Goal: Communication & Community: Share content

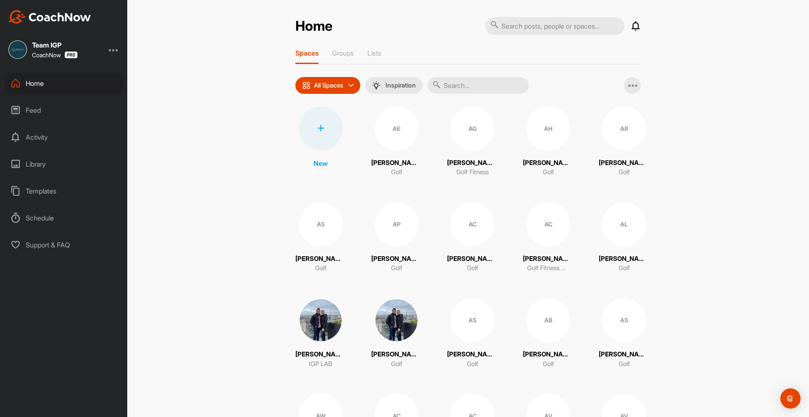
click at [469, 93] on input "text" at bounding box center [477, 85] width 101 height 17
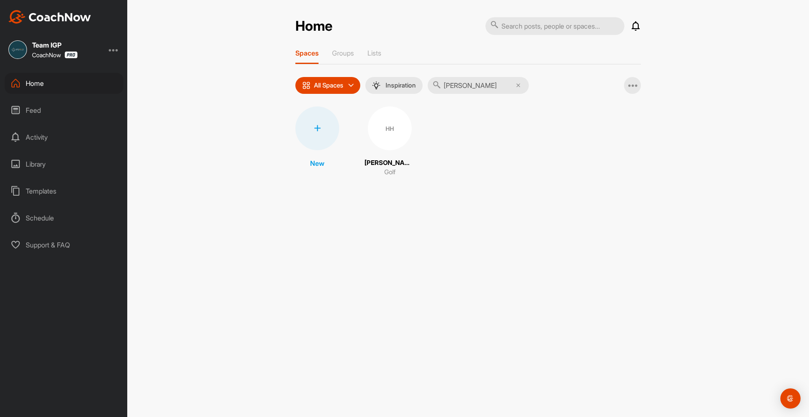
type input "[PERSON_NAME]"
click at [401, 157] on div "HH [PERSON_NAME] Golf" at bounding box center [389, 142] width 51 height 71
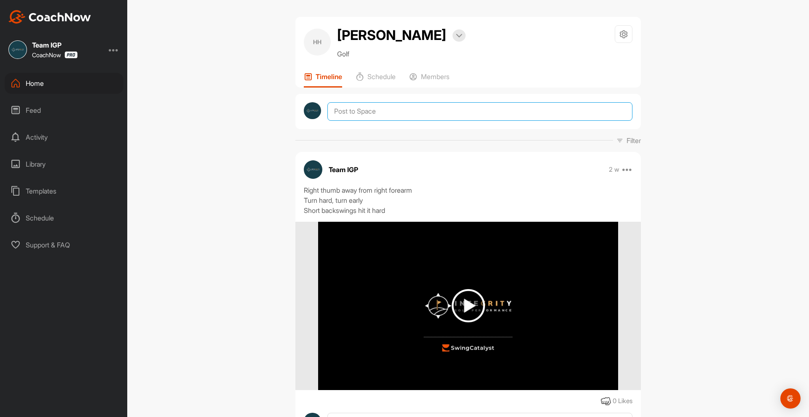
click at [356, 113] on textarea at bounding box center [479, 111] width 305 height 19
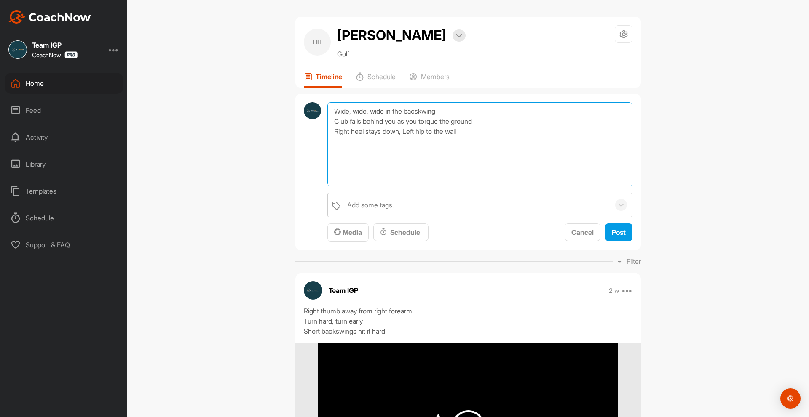
drag, startPoint x: 491, startPoint y: 113, endPoint x: 487, endPoint y: 116, distance: 4.9
click at [491, 113] on textarea "Wide, wide, wide in the bacskwing Club falls behind you as you torque the groun…" at bounding box center [479, 144] width 305 height 84
click at [487, 116] on textarea "Wide, wide, wide in the bacskwing Club falls behind you as you torque the groun…" at bounding box center [479, 144] width 305 height 84
click at [490, 125] on textarea "Wide, wide, wide in the bacskwing Club falls behind you as you torque the groun…" at bounding box center [479, 144] width 305 height 84
type textarea "Wide, wide, wide in the bacskwing Club falls behind you as you torque the groun…"
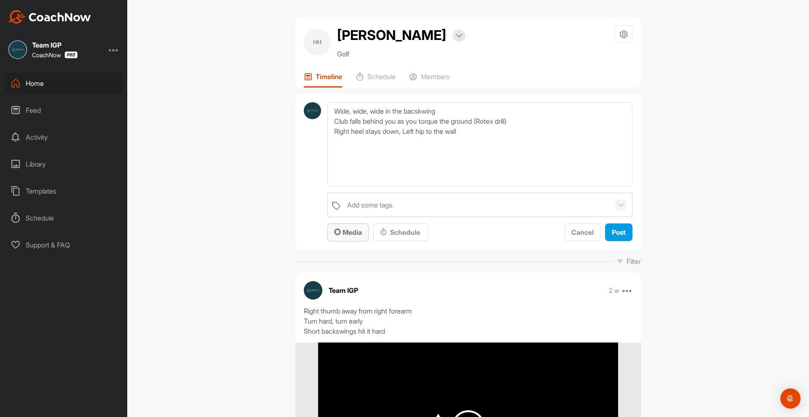
click at [327, 232] on button "Media" at bounding box center [347, 233] width 41 height 18
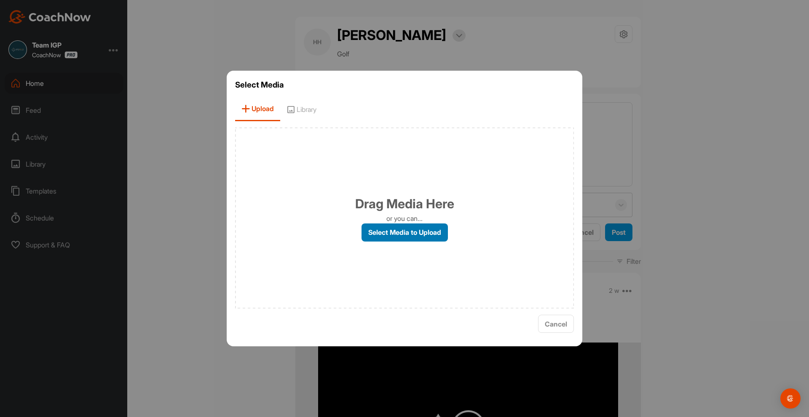
click at [374, 239] on label "Select Media to Upload" at bounding box center [404, 233] width 86 height 18
click at [0, 0] on input "Select Media to Upload" at bounding box center [0, 0] width 0 height 0
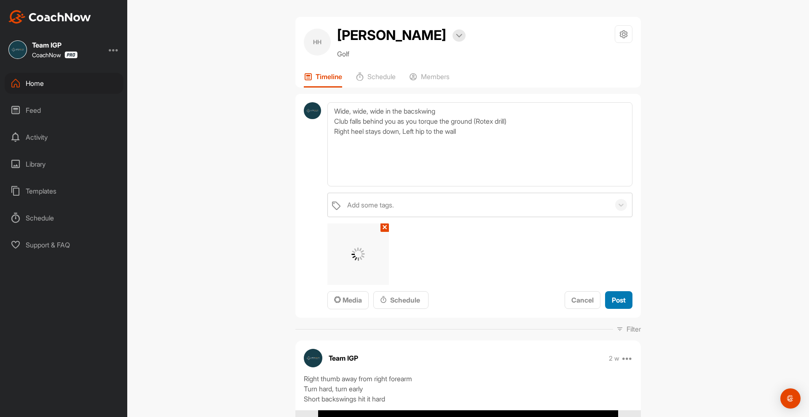
click at [615, 294] on button "Post" at bounding box center [618, 300] width 27 height 18
